Goal: Obtain resource: Download file/media

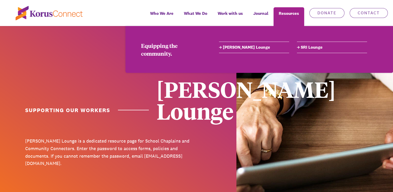
click at [307, 47] on link "SRI Lounge" at bounding box center [332, 47] width 70 height 6
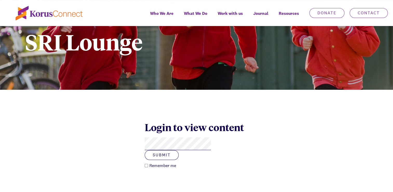
scroll to position [102, 0]
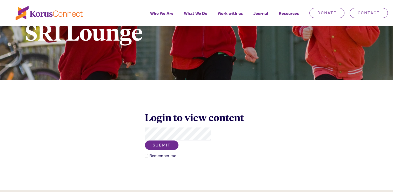
click at [179, 140] on button "Submit" at bounding box center [162, 145] width 34 height 10
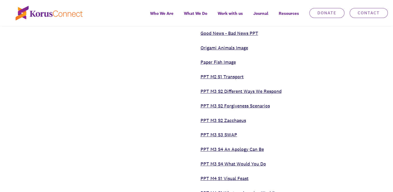
scroll to position [2008, 0]
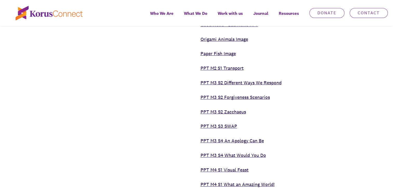
click at [233, 111] on link "PPT M3 S2 Zacchaeus" at bounding box center [223, 112] width 45 height 6
click at [270, 83] on link "PPT M3 S2 Different Ways We Respond" at bounding box center [241, 82] width 81 height 6
click at [238, 97] on link "PPT M3 S2 Forgiveness Scenarios" at bounding box center [235, 97] width 69 height 6
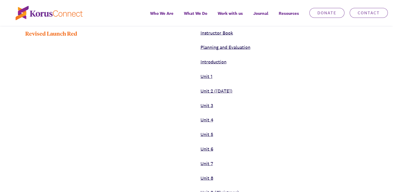
scroll to position [2966, 0]
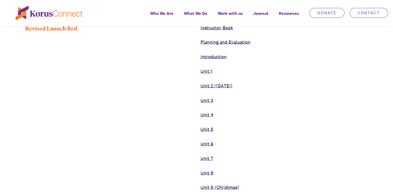
click at [209, 97] on link "Unit 3" at bounding box center [207, 100] width 13 height 6
click at [207, 126] on link "Unit 5" at bounding box center [207, 129] width 13 height 6
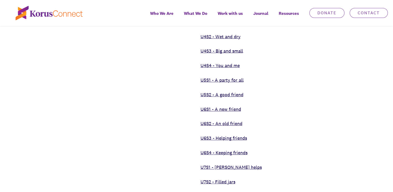
scroll to position [3325, 0]
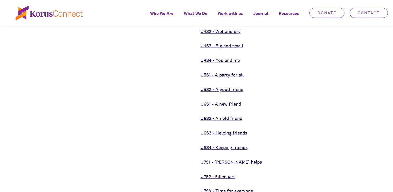
click at [235, 101] on link "U6S1 - A new friend" at bounding box center [221, 104] width 41 height 6
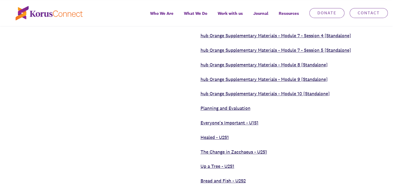
scroll to position [4296, 0]
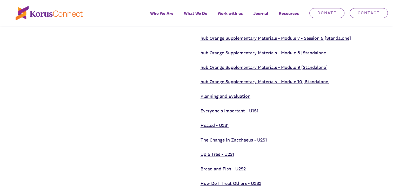
click at [238, 137] on link "The Change in Zacchaeus - U2S1" at bounding box center [234, 140] width 67 height 6
click at [216, 151] on link "Up a Tree - U2S1" at bounding box center [218, 154] width 34 height 6
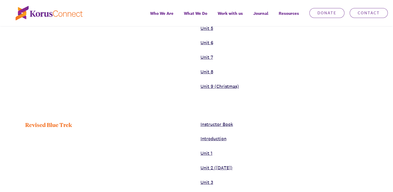
scroll to position [3813, 0]
